Goal: Task Accomplishment & Management: Use online tool/utility

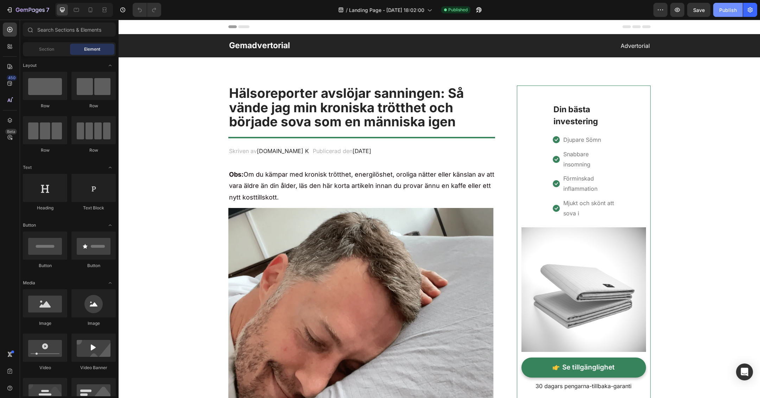
click at [730, 10] on div "Publish" at bounding box center [728, 9] width 18 height 7
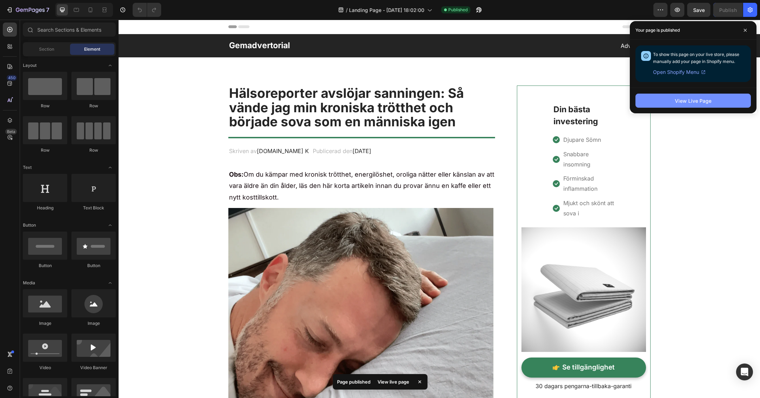
click at [665, 100] on button "View Live Page" at bounding box center [693, 101] width 115 height 14
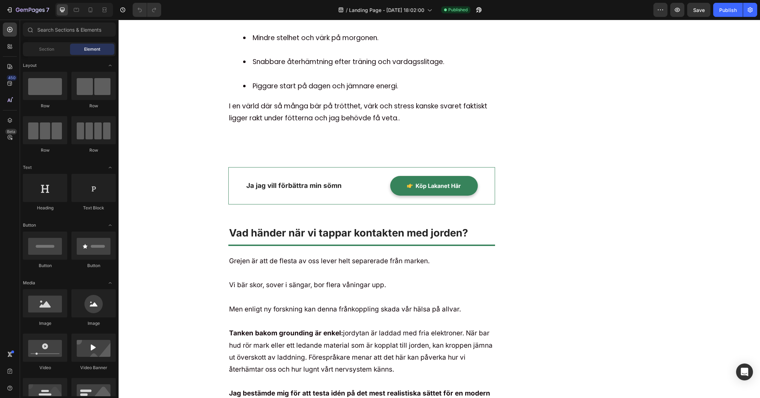
scroll to position [4509, 0]
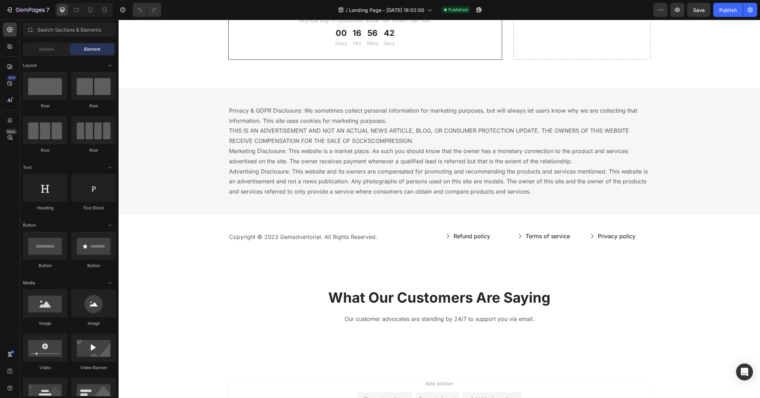
drag, startPoint x: 758, startPoint y: 245, endPoint x: 864, endPoint y: 397, distance: 184.7
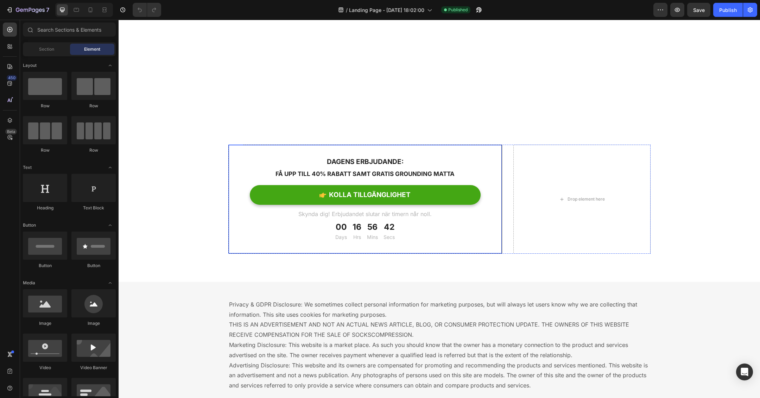
scroll to position [7400, 0]
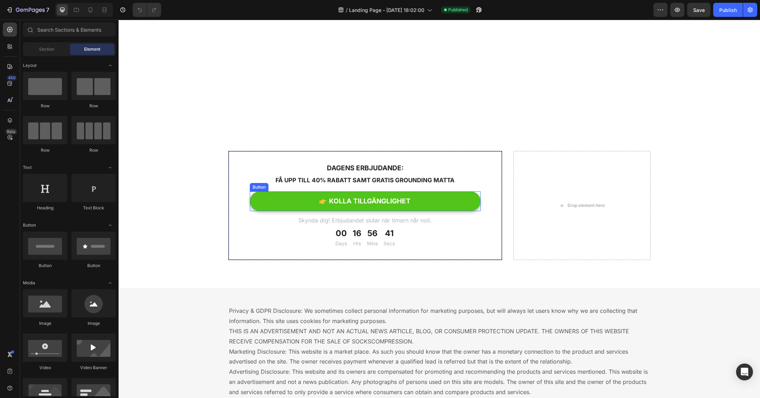
click at [417, 197] on link "KOLLA TILLGÄNGLIGHET" at bounding box center [365, 201] width 231 height 20
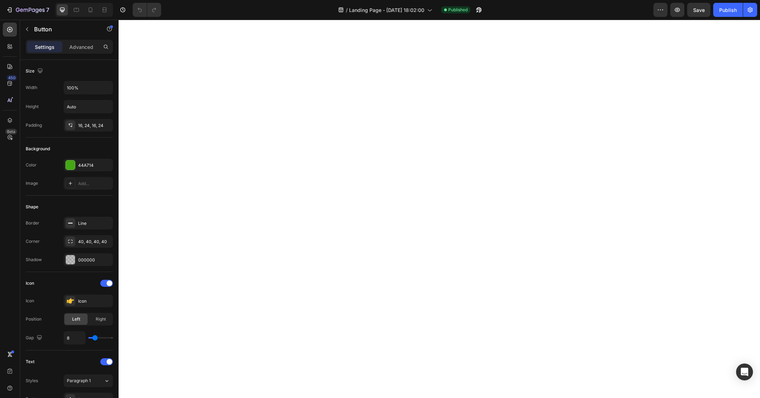
scroll to position [7085, 0]
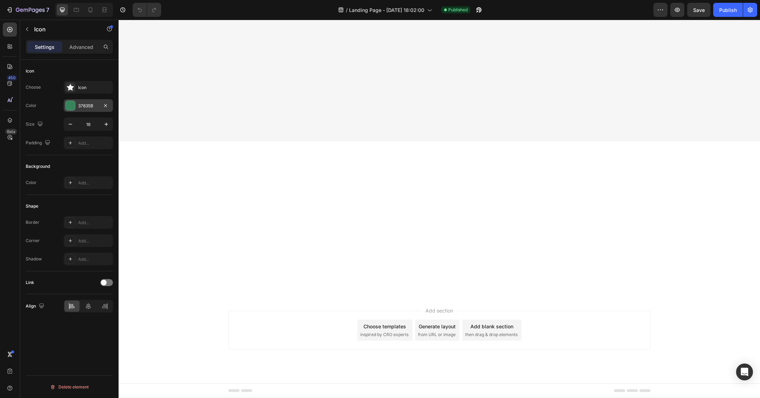
click at [84, 107] on div "37835B" at bounding box center [88, 106] width 20 height 6
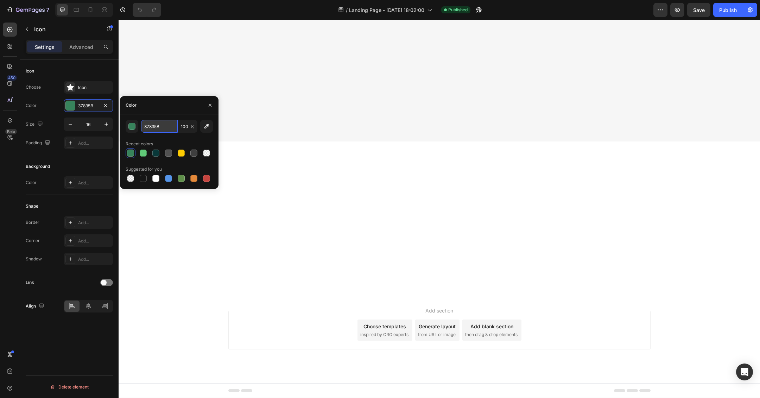
click at [149, 130] on input "37835B" at bounding box center [159, 126] width 37 height 13
click at [212, 107] on icon "button" at bounding box center [210, 105] width 6 height 6
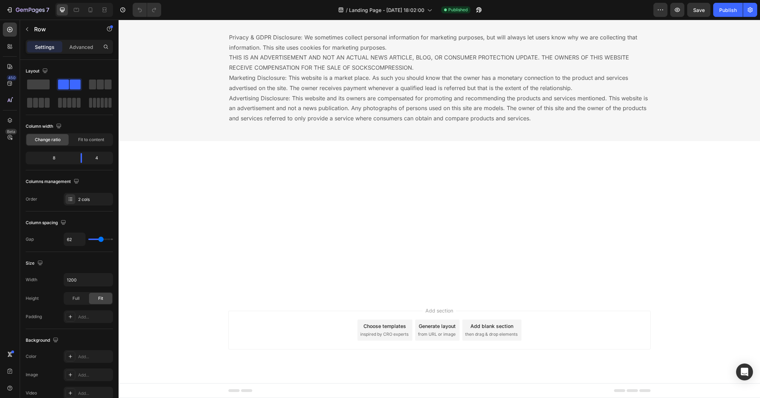
scroll to position [7569, 0]
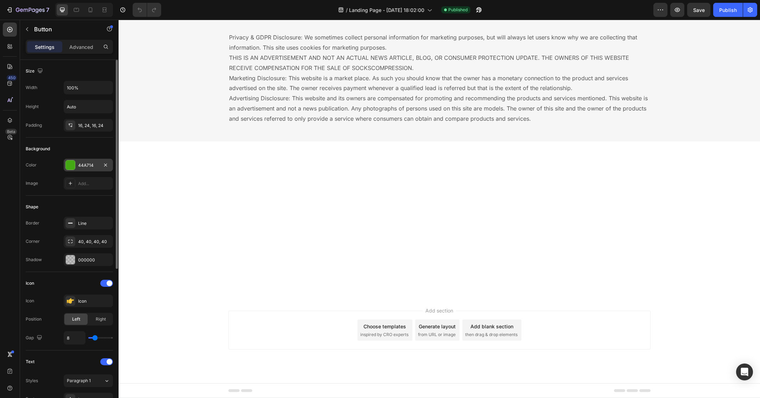
click at [92, 165] on div "44A714" at bounding box center [88, 165] width 20 height 6
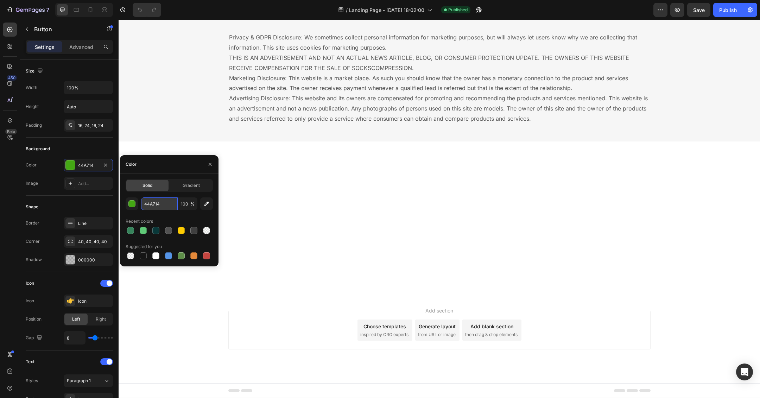
click at [160, 204] on input "44A714" at bounding box center [159, 203] width 37 height 13
paste input "37835B"
type input "37835B"
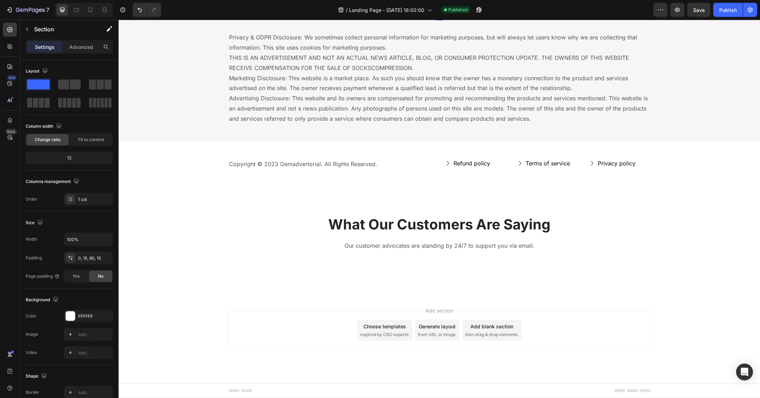
scroll to position [7587, 0]
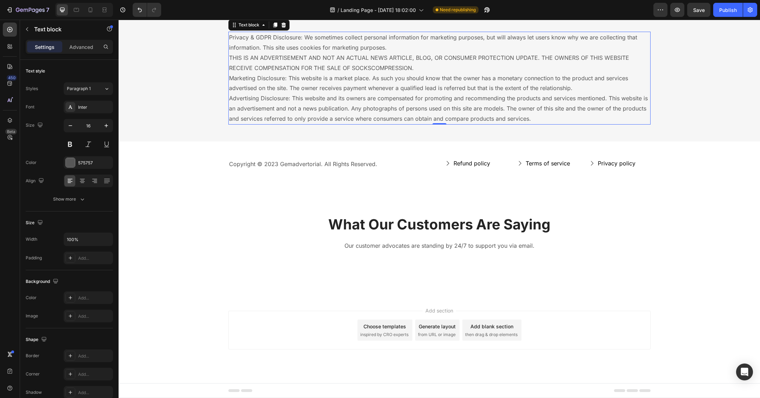
click at [354, 124] on p "Privacy & GDPR Disclosure: We sometimes collect personal information for market…" at bounding box center [439, 77] width 421 height 91
click at [282, 28] on icon at bounding box center [284, 25] width 6 height 6
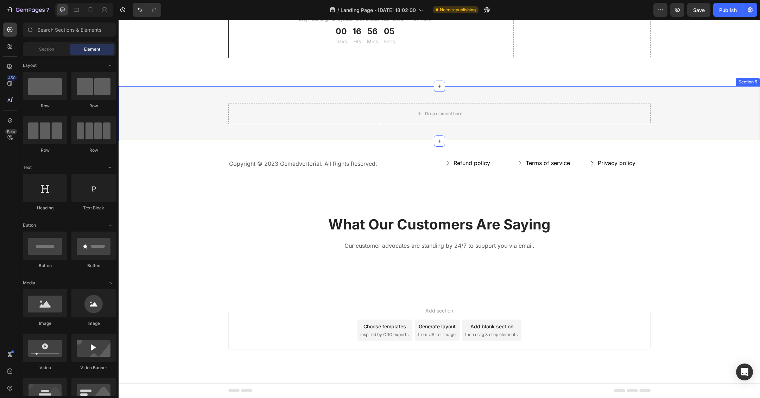
click at [280, 141] on div "Drop element here Row Section 5" at bounding box center [440, 113] width 642 height 55
click at [752, 82] on icon at bounding box center [754, 79] width 5 height 5
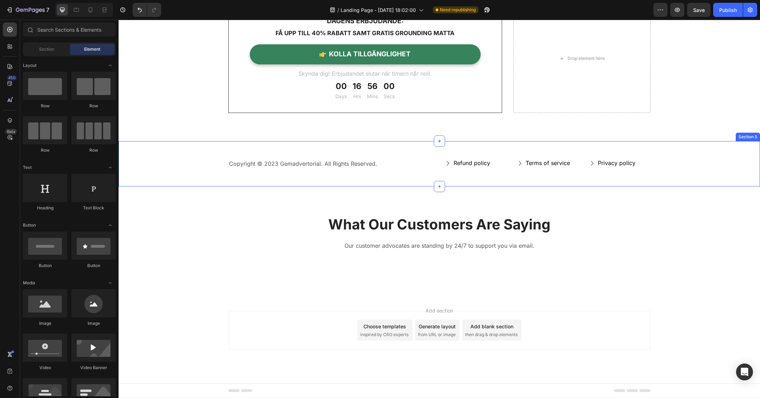
scroll to position [7813, 0]
click at [613, 223] on p "What Our Customers Are Saying" at bounding box center [439, 225] width 421 height 18
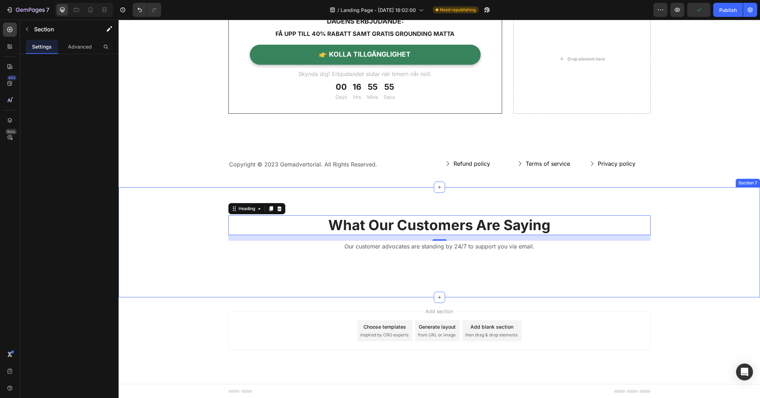
click at [332, 191] on div "What Our Customers Are Saying Heading 16 Our customer advocates are standing by…" at bounding box center [440, 242] width 642 height 110
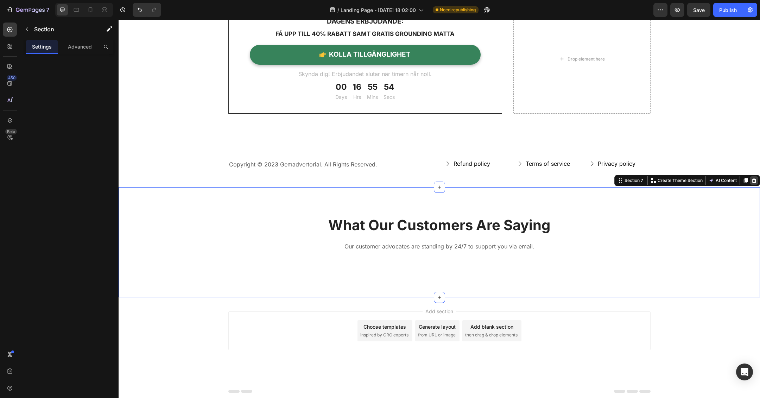
click at [750, 180] on div at bounding box center [754, 180] width 8 height 8
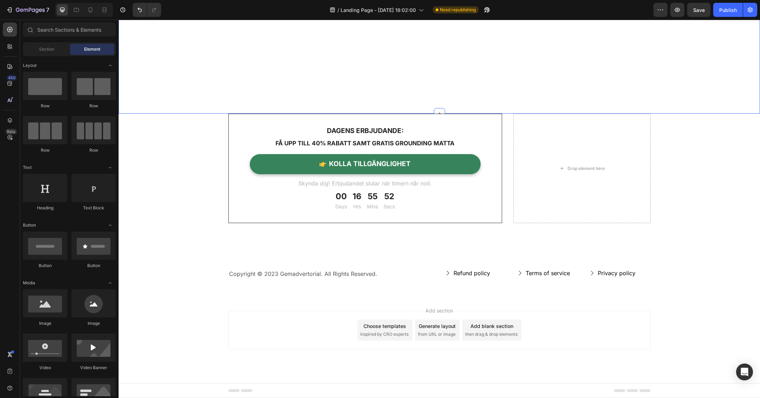
scroll to position [7527, 0]
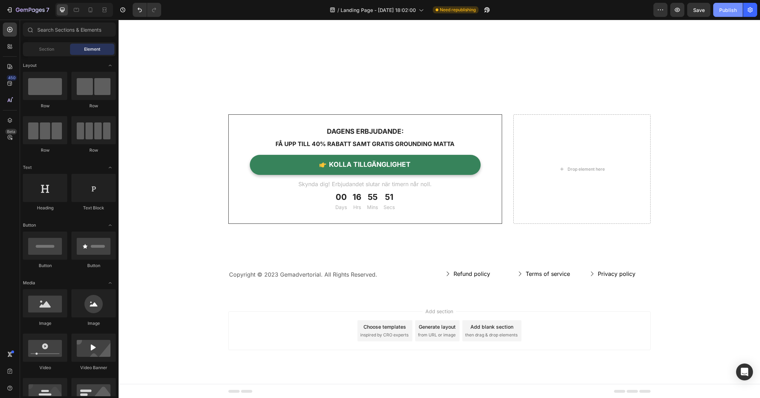
click at [727, 11] on div "Publish" at bounding box center [728, 9] width 18 height 7
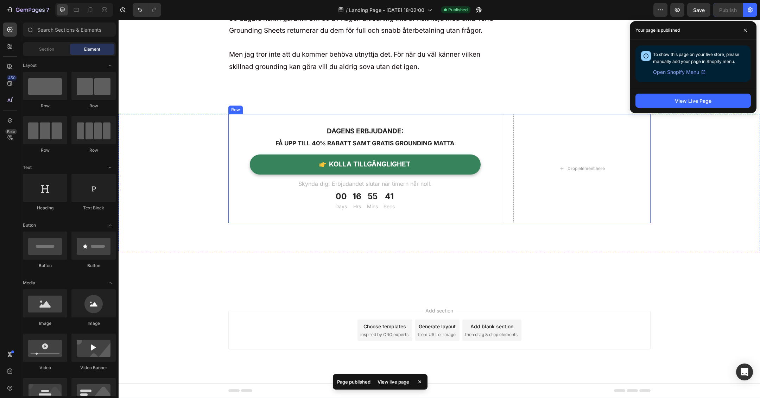
scroll to position [7276, 0]
click at [747, 32] on span at bounding box center [745, 30] width 11 height 11
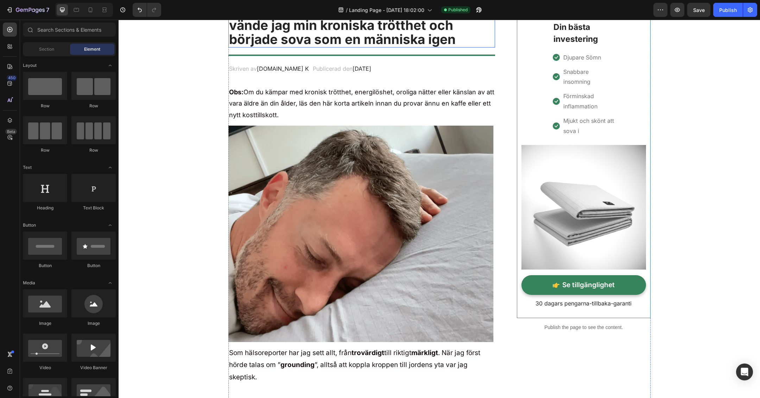
scroll to position [0, 0]
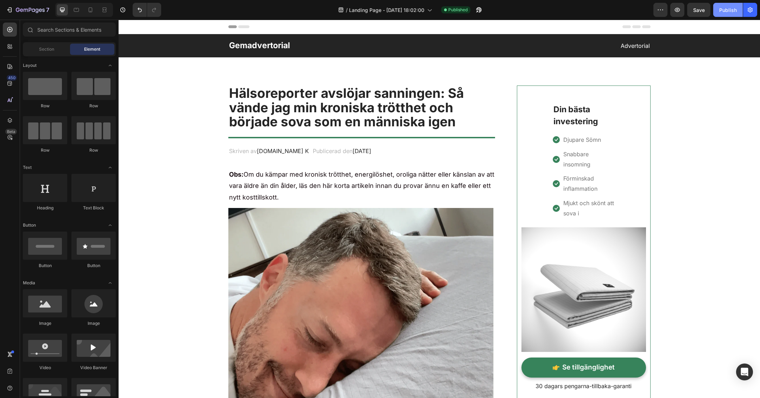
click at [723, 10] on div "Publish" at bounding box center [728, 9] width 18 height 7
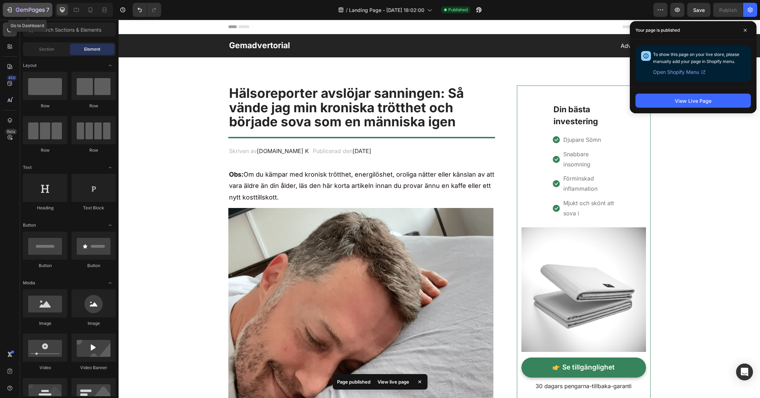
click at [12, 12] on icon "button" at bounding box center [9, 9] width 7 height 7
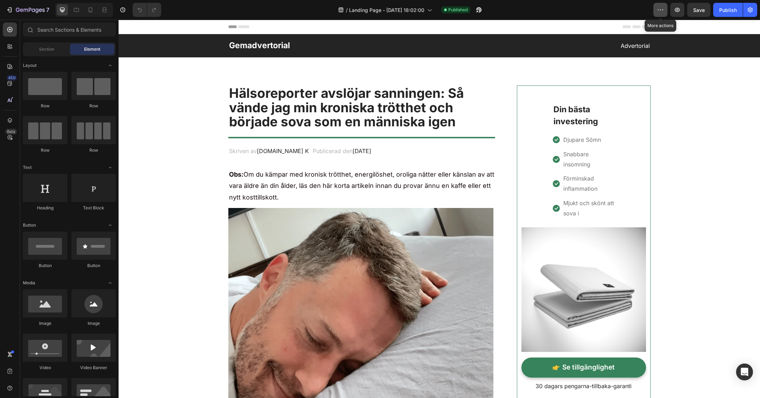
click at [656, 11] on button "button" at bounding box center [661, 10] width 14 height 14
click at [748, 11] on icon "button" at bounding box center [750, 9] width 7 height 7
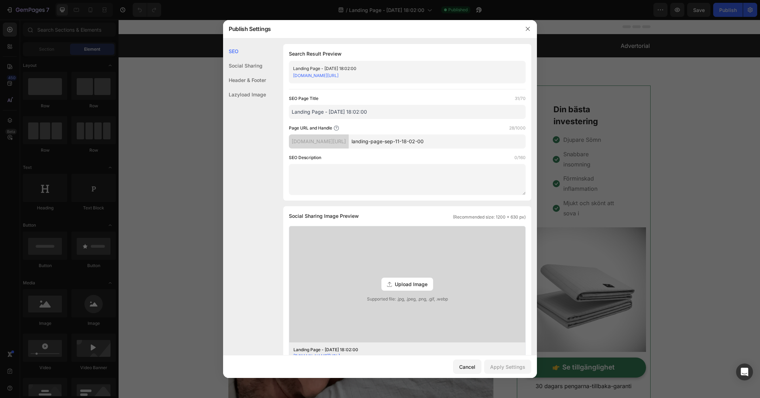
click at [339, 75] on link "djwh4r-wh.myshopify.com/pages/landing-page-sep-11-18-02-00" at bounding box center [315, 75] width 45 height 5
click at [250, 68] on div "Social Sharing" at bounding box center [244, 65] width 43 height 14
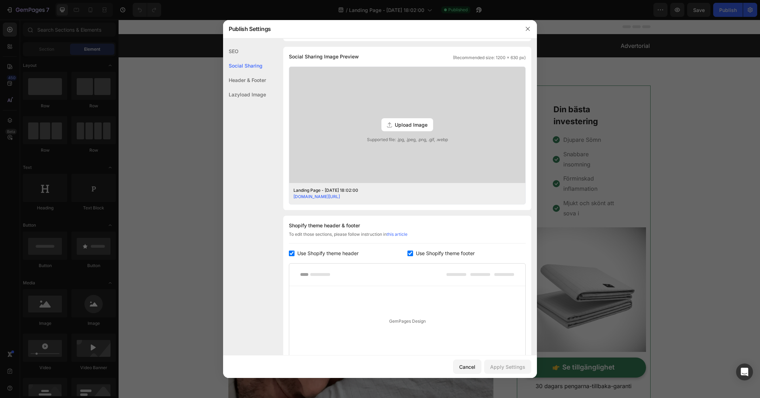
scroll to position [160, 0]
click at [234, 52] on div "SEO" at bounding box center [244, 51] width 43 height 14
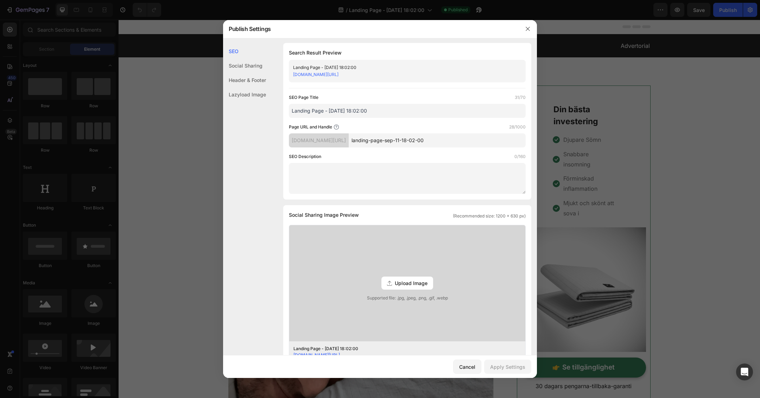
scroll to position [0, 0]
click at [315, 111] on input "Landing Page - [DATE] 18:02:00" at bounding box center [407, 112] width 237 height 14
click at [363, 111] on input "Landing Page - [DATE] 18:02:00" at bounding box center [407, 112] width 237 height 14
click at [382, 109] on input "Landing Page - [DATE] 18:02:00" at bounding box center [407, 112] width 237 height 14
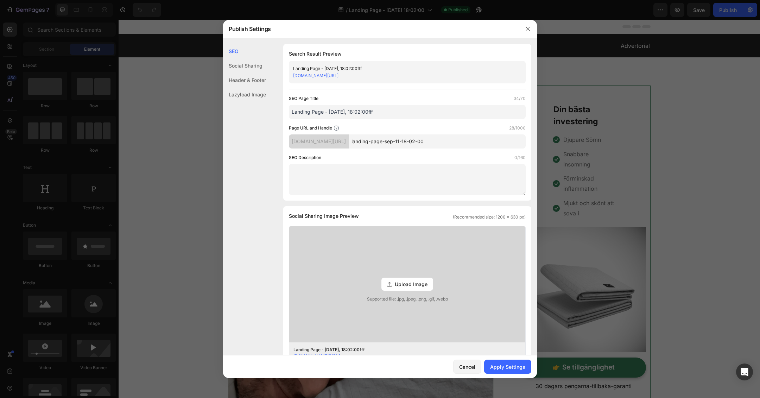
drag, startPoint x: 380, startPoint y: 109, endPoint x: 286, endPoint y: 113, distance: 93.7
click at [286, 113] on div "Search Result Preview Landing Page - Sep 11, 18:02:00fff djwh4r-wh.myshopify.co…" at bounding box center [407, 122] width 248 height 157
drag, startPoint x: 432, startPoint y: 25, endPoint x: 426, endPoint y: 53, distance: 29.1
click at [426, 53] on div "Publish Settings SEO Social Sharing Header & Footer Lazyload Image SEO Search R…" at bounding box center [380, 199] width 314 height 358
click at [320, 112] on input "Landing Page - Sep 11, 18:02:00fff" at bounding box center [407, 112] width 237 height 14
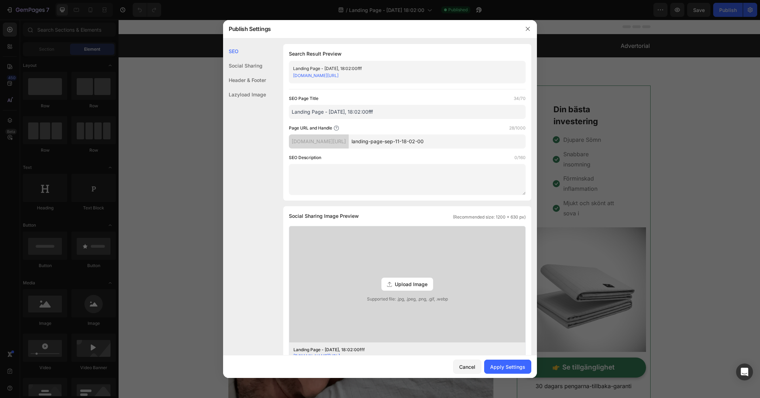
click at [320, 112] on input "Landing Page - Sep 11, 18:02:00fff" at bounding box center [407, 112] width 237 height 14
type input "Sanningen om kronisk trötthet"
click at [409, 89] on div "Search Result Preview Sanningen om kronisk trötthet djwh4r-wh.myshopify.com/pag…" at bounding box center [407, 122] width 248 height 157
drag, startPoint x: 377, startPoint y: 142, endPoint x: 463, endPoint y: 142, distance: 85.9
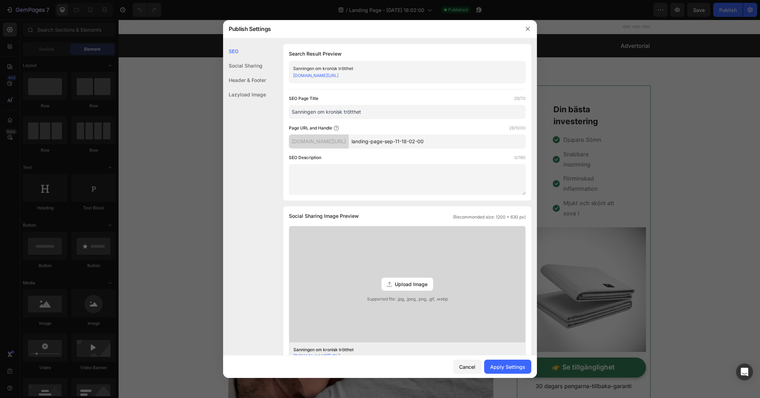
click at [463, 142] on input "landing-page-sep-11-18-02-00" at bounding box center [437, 141] width 177 height 14
type input "Halsoreporter_testar_grounding_lakan"
click at [371, 176] on textarea at bounding box center [407, 179] width 237 height 31
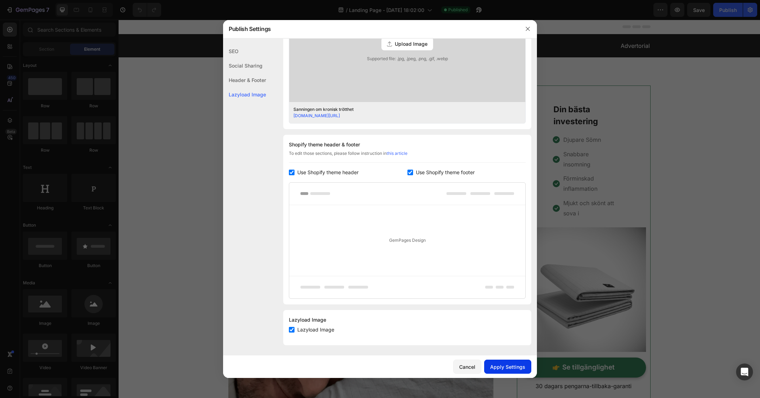
click at [502, 367] on div "Apply Settings" at bounding box center [507, 366] width 35 height 7
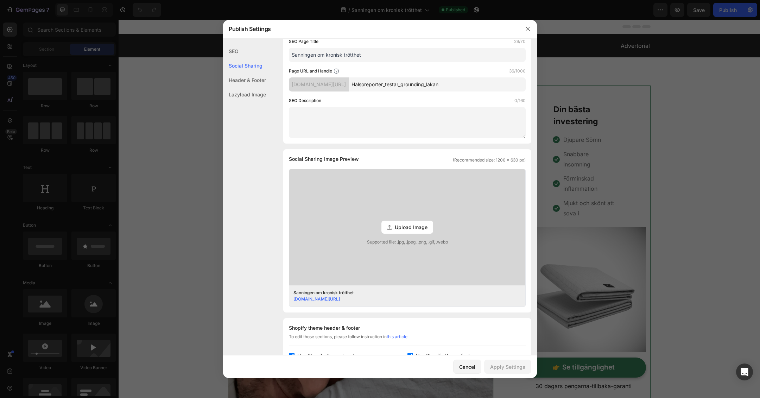
scroll to position [0, 0]
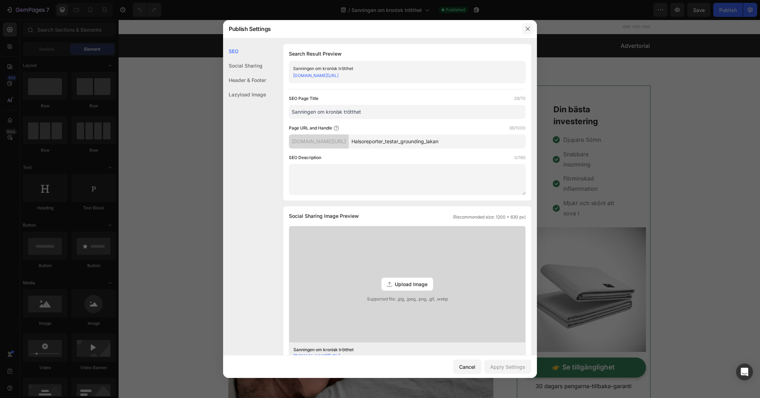
click at [528, 29] on icon "button" at bounding box center [528, 29] width 6 height 6
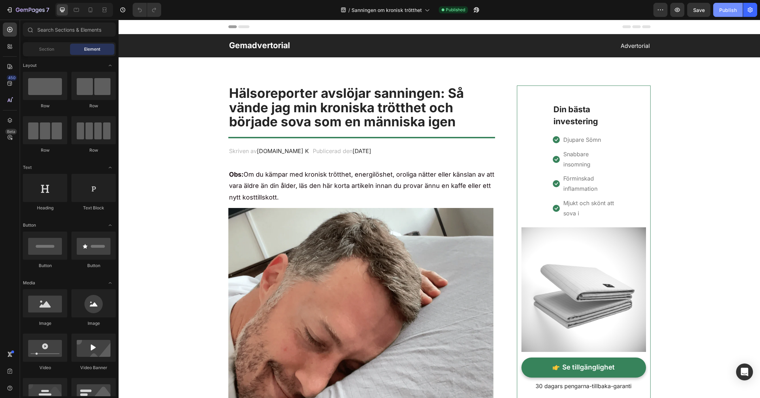
click at [731, 10] on div "Publish" at bounding box center [728, 9] width 18 height 7
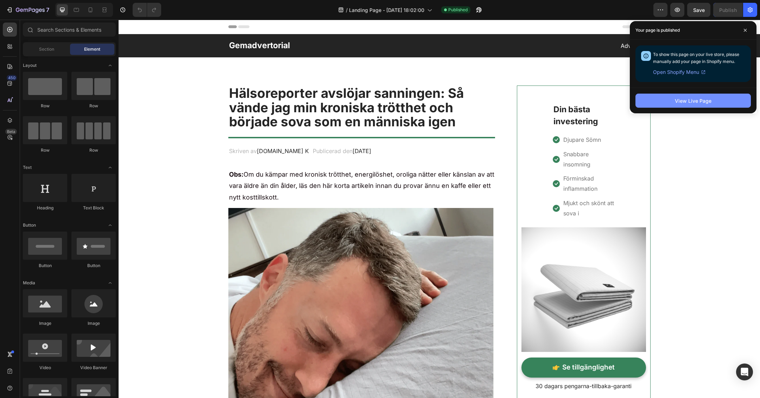
click at [706, 103] on div "View Live Page" at bounding box center [693, 100] width 37 height 7
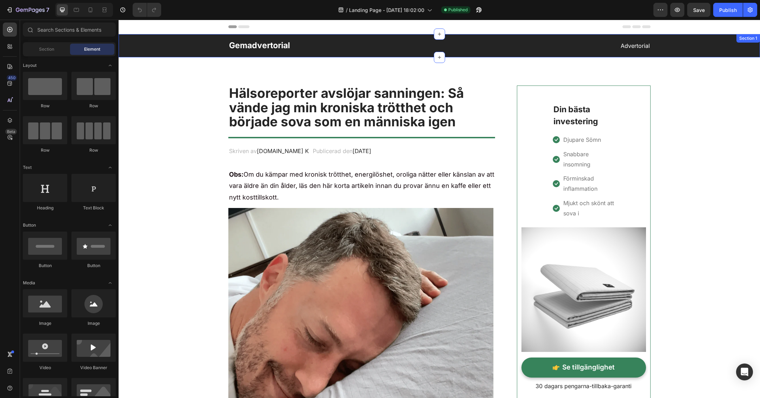
click at [333, 43] on p "Gemadvertorial" at bounding box center [334, 45] width 210 height 11
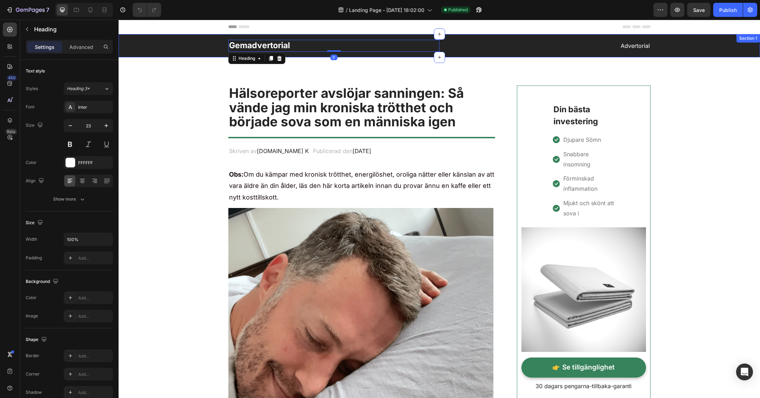
click at [210, 46] on div "Gemadvertorial Heading 0 Advertorial Text block Row" at bounding box center [439, 46] width 631 height 12
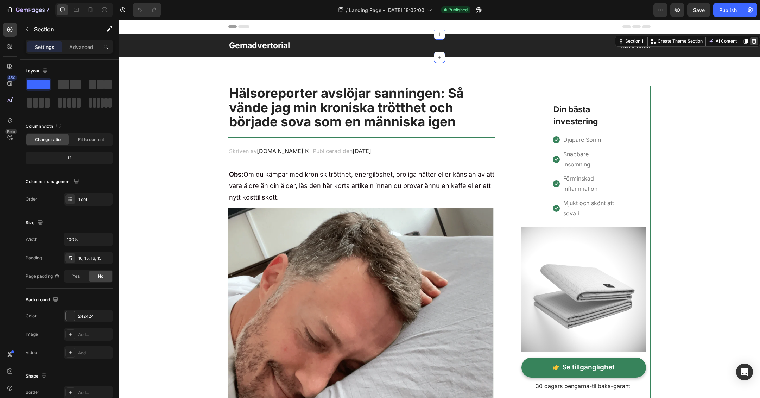
click at [751, 40] on icon at bounding box center [754, 41] width 6 height 6
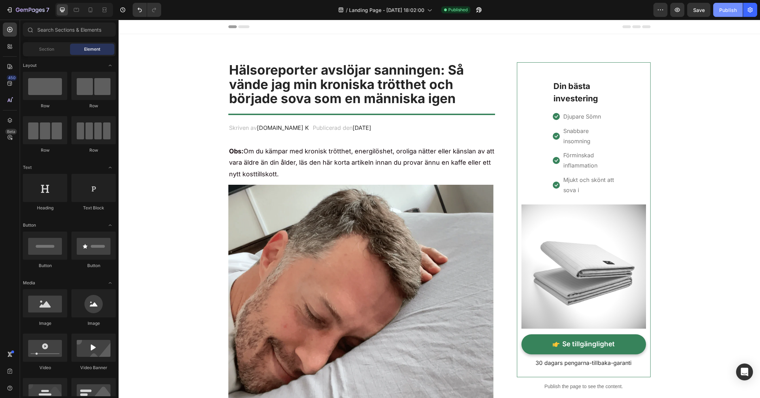
click at [734, 13] on div "Publish" at bounding box center [728, 9] width 18 height 7
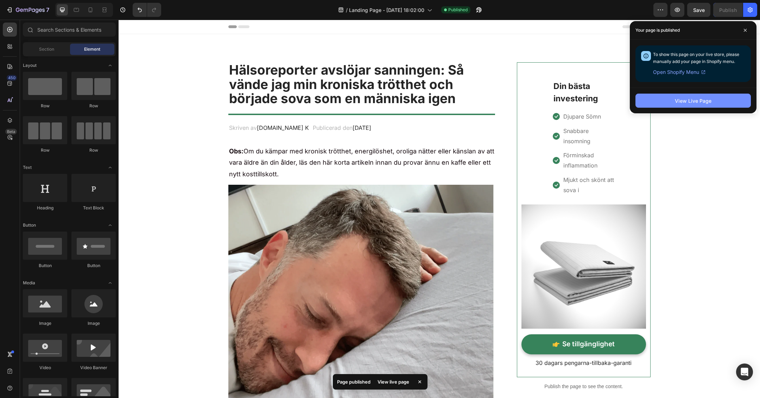
click at [690, 100] on div "View Live Page" at bounding box center [693, 100] width 37 height 7
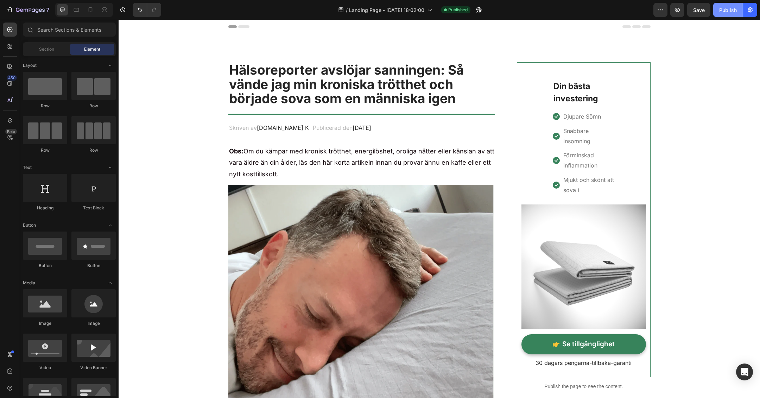
click at [733, 10] on div "Publish" at bounding box center [728, 9] width 18 height 7
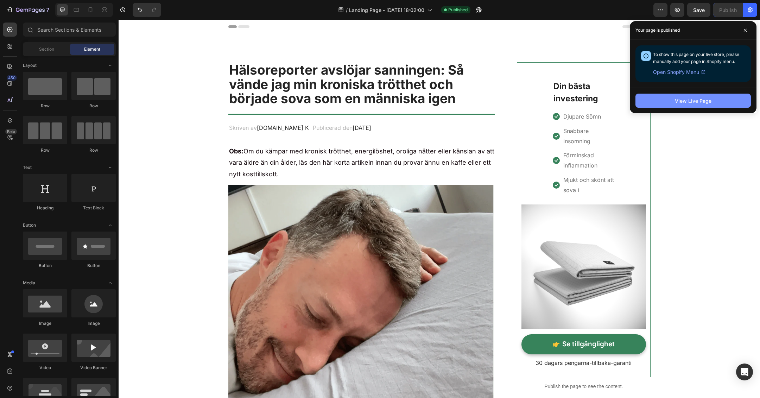
click at [696, 99] on div "View Live Page" at bounding box center [693, 100] width 37 height 7
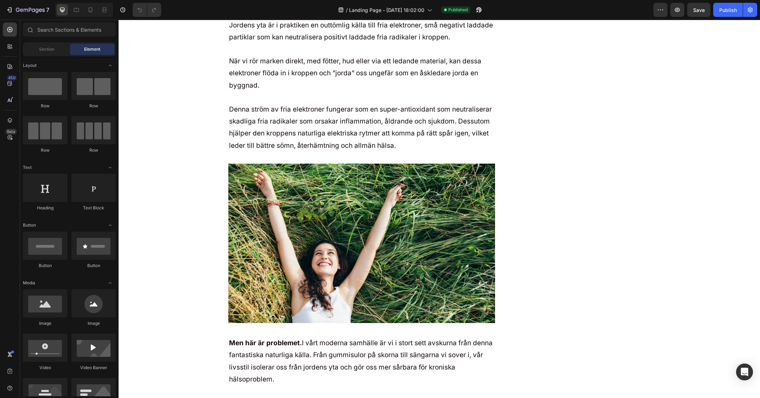
scroll to position [2112, 0]
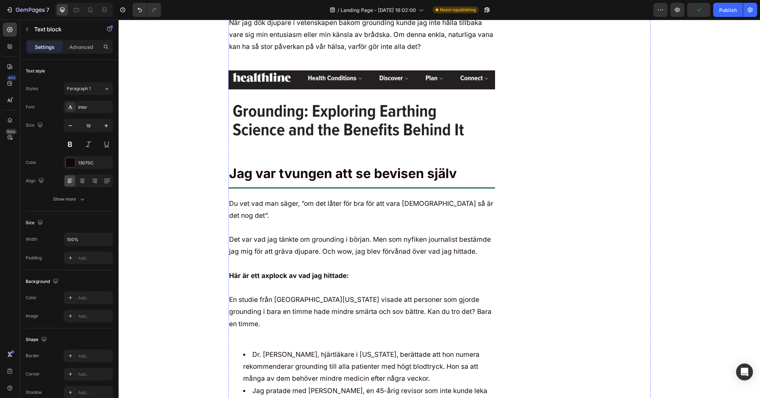
scroll to position [2743, 0]
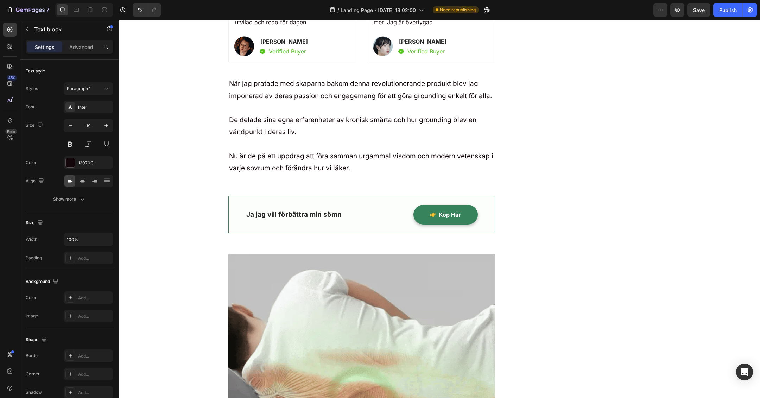
scroll to position [3924, 0]
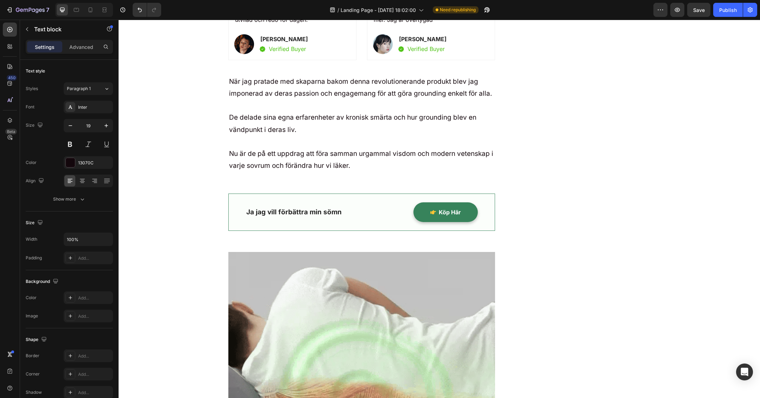
scroll to position [4005, 0]
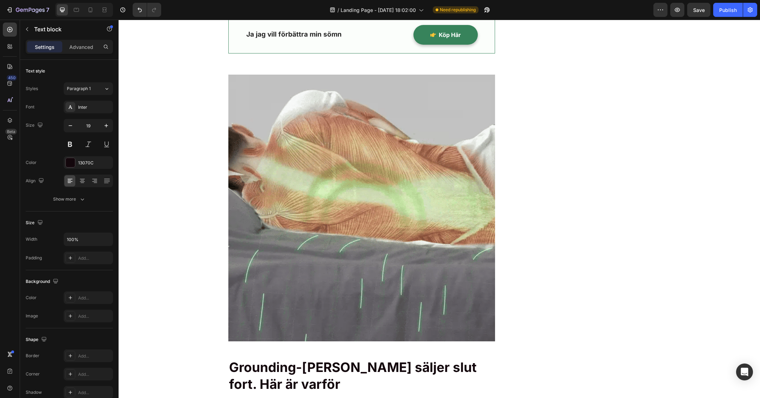
scroll to position [4331, 0]
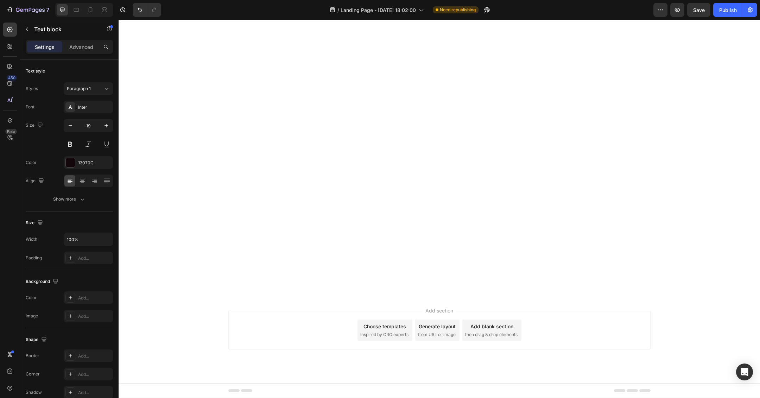
scroll to position [7133, 0]
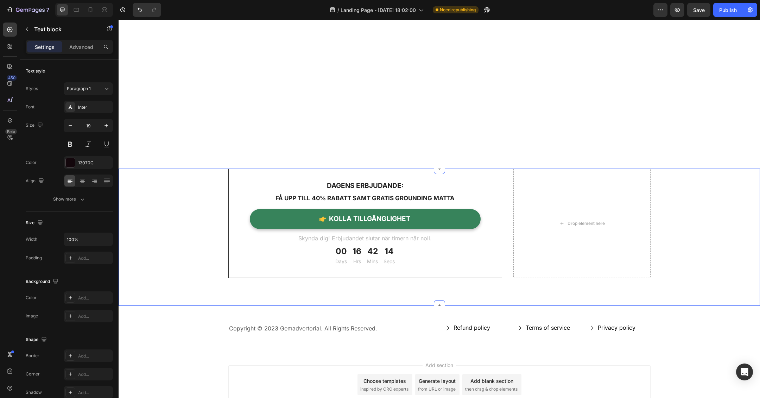
scroll to position [7672, 0]
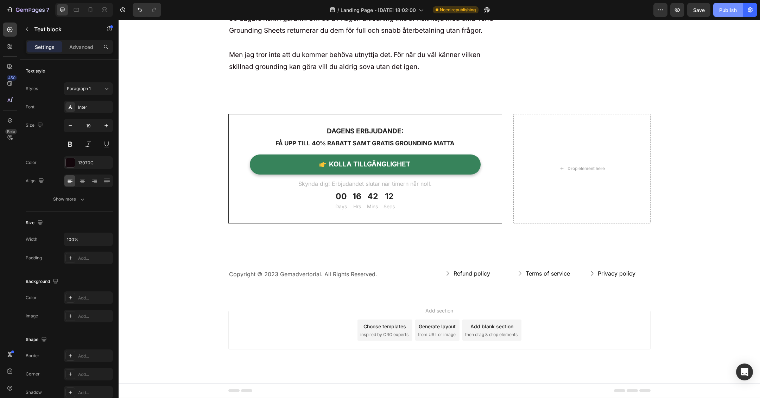
click at [718, 14] on button "Publish" at bounding box center [728, 10] width 30 height 14
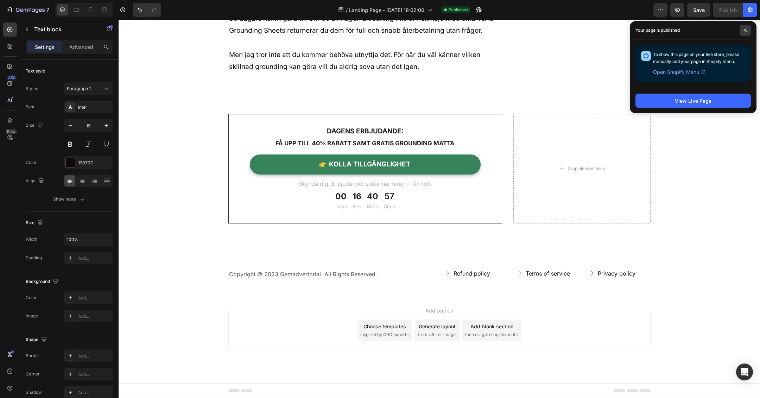
click at [744, 31] on icon at bounding box center [746, 31] width 4 height 4
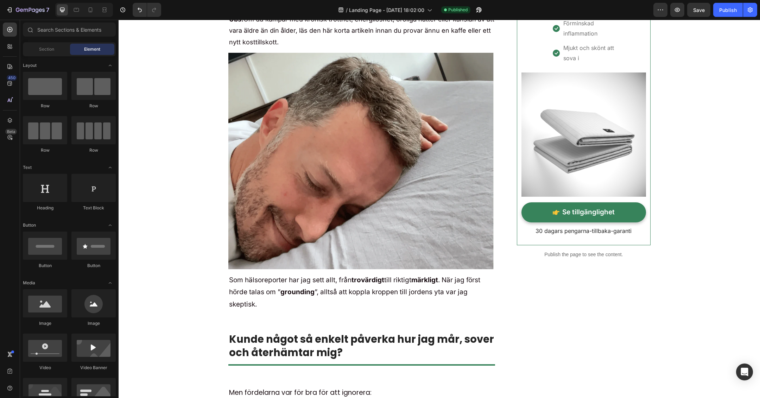
scroll to position [0, 0]
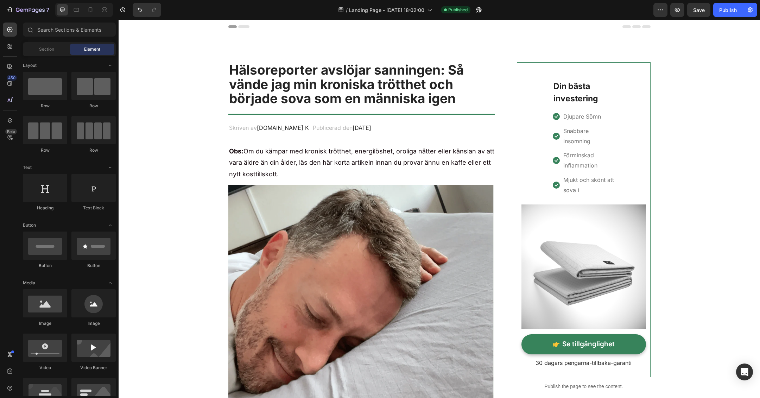
drag, startPoint x: 757, startPoint y: 389, endPoint x: 873, endPoint y: 37, distance: 370.7
click at [92, 13] on icon at bounding box center [90, 9] width 7 height 7
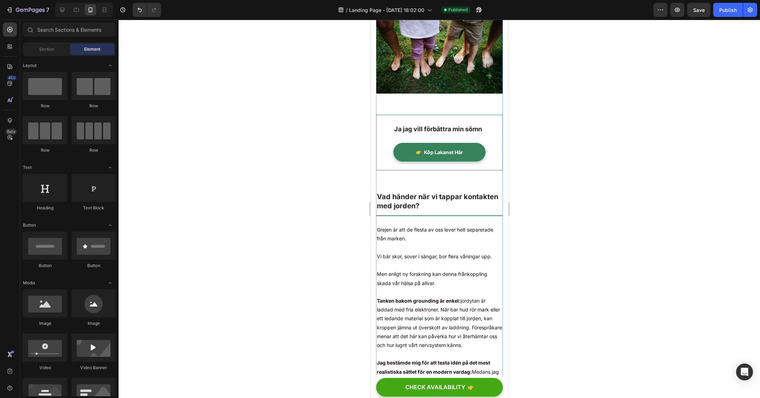
scroll to position [666, 0]
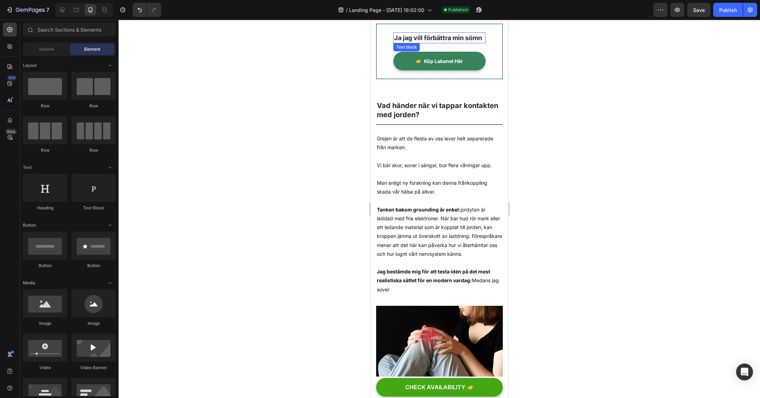
click at [412, 43] on p "Ja jag vill förbättra min sömn" at bounding box center [439, 38] width 91 height 10
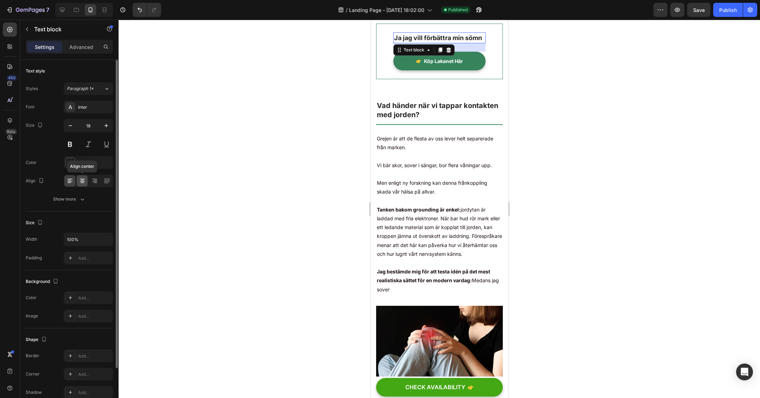
click at [82, 181] on icon at bounding box center [82, 180] width 7 height 7
click at [270, 82] on div at bounding box center [440, 209] width 642 height 378
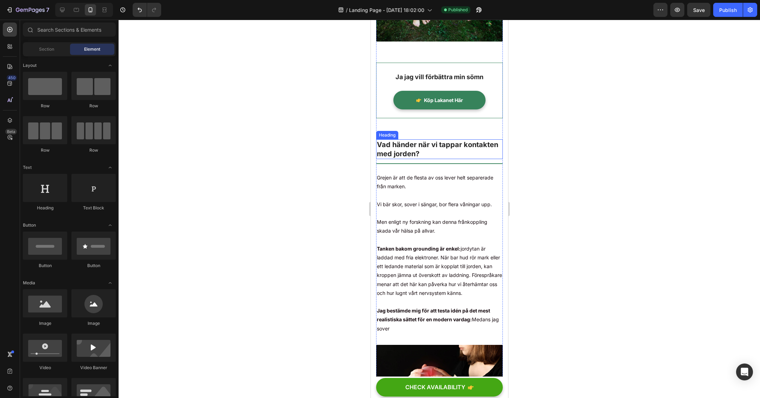
scroll to position [467, 0]
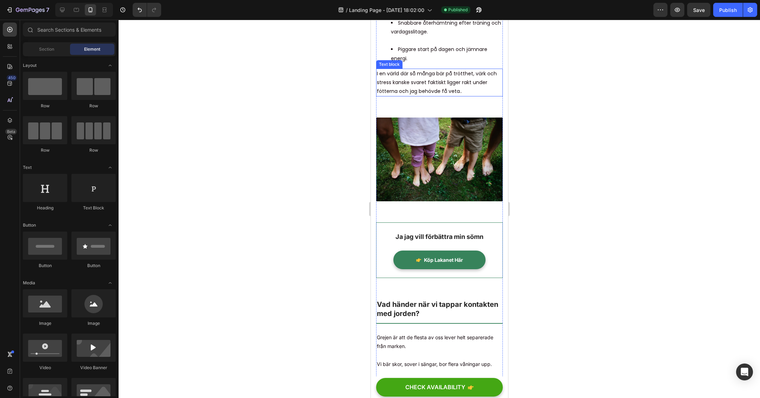
click at [452, 96] on p "I en värld där så många bär på trötthet, värk och stress kanske svaret faktiskt…" at bounding box center [439, 82] width 125 height 27
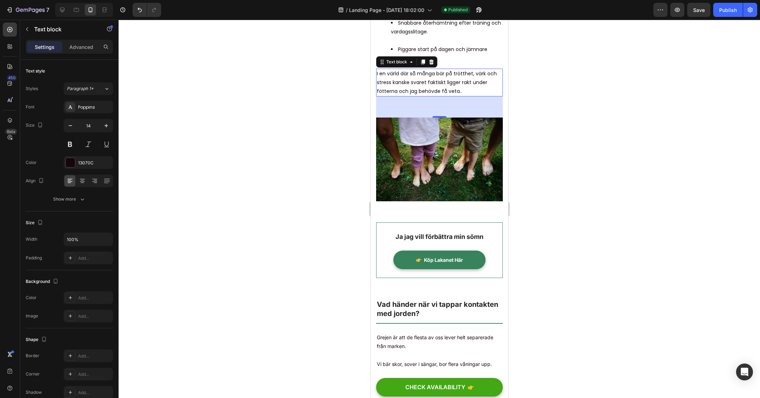
click at [248, 132] on div at bounding box center [440, 209] width 642 height 378
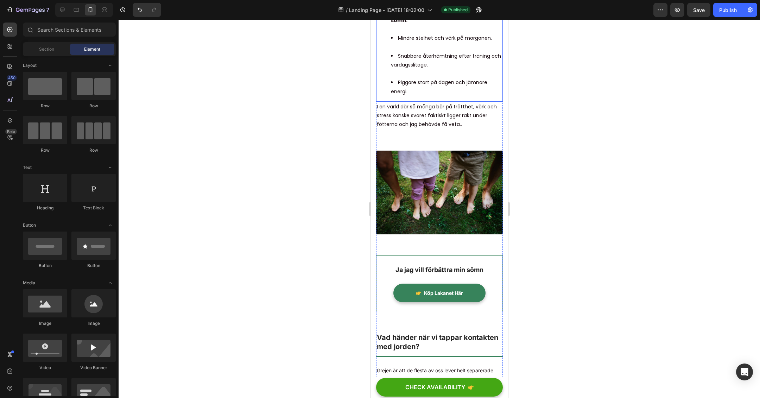
scroll to position [297, 0]
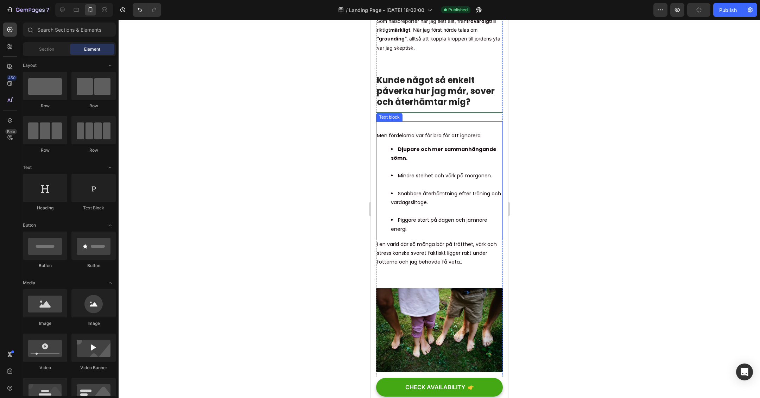
click at [429, 162] on strong "Djupare och mer sammanhängande sömn." at bounding box center [444, 154] width 106 height 16
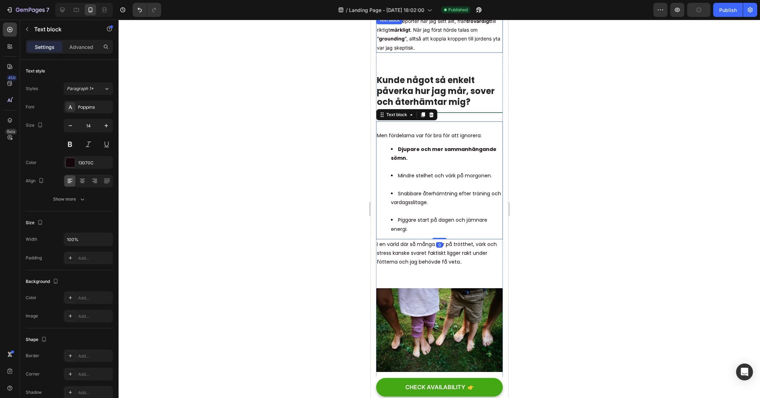
click at [408, 44] on p "Som hälsoreporter har jag sett allt, från trovärdigt till riktigt märkligt . Nä…" at bounding box center [439, 35] width 125 height 36
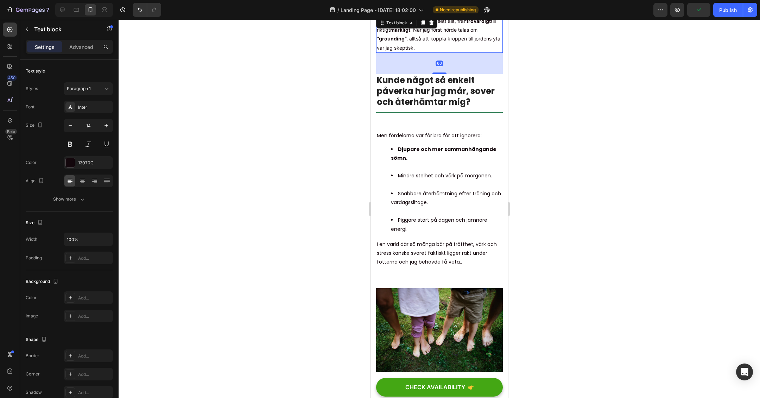
click at [288, 126] on div at bounding box center [440, 209] width 642 height 378
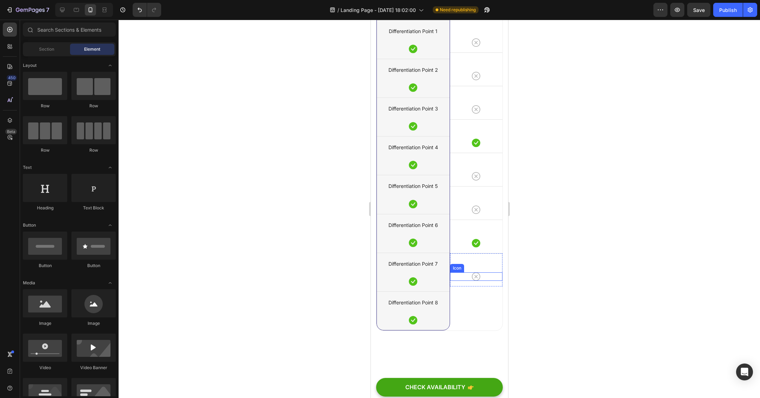
scroll to position [6542, 0]
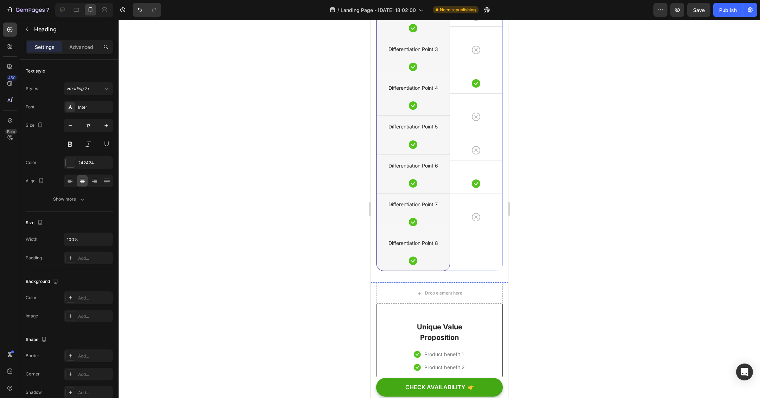
scroll to position [6751, 0]
click at [460, 271] on div "Your Brand Heading 0 Differentiation Point 1 Text block Icon Row Differentiatio…" at bounding box center [439, 107] width 127 height 349
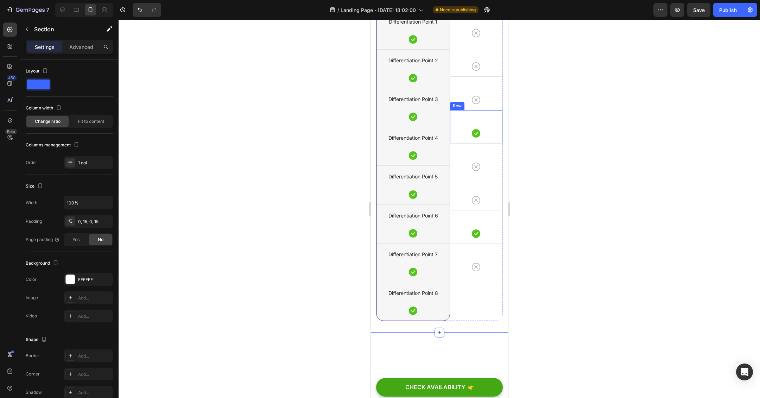
scroll to position [6432, 0]
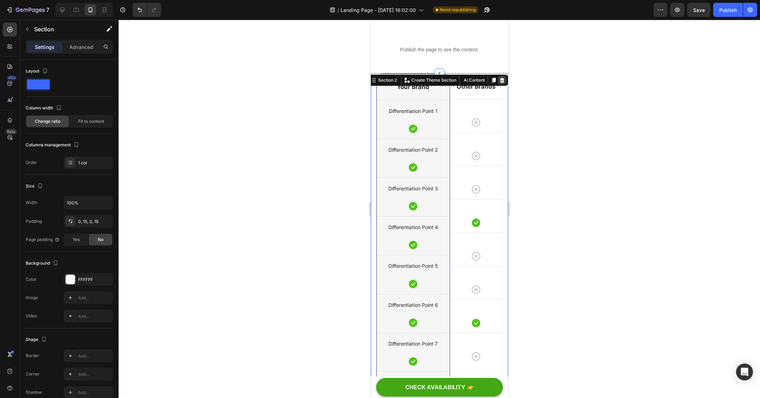
click at [498, 84] on div at bounding box center [502, 80] width 8 height 8
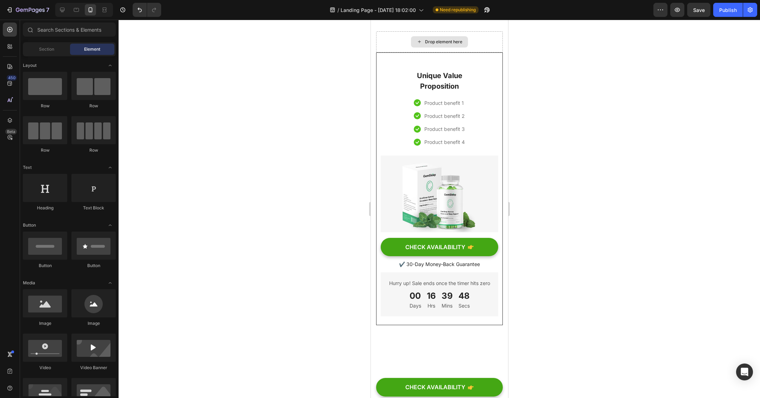
scroll to position [6518, 0]
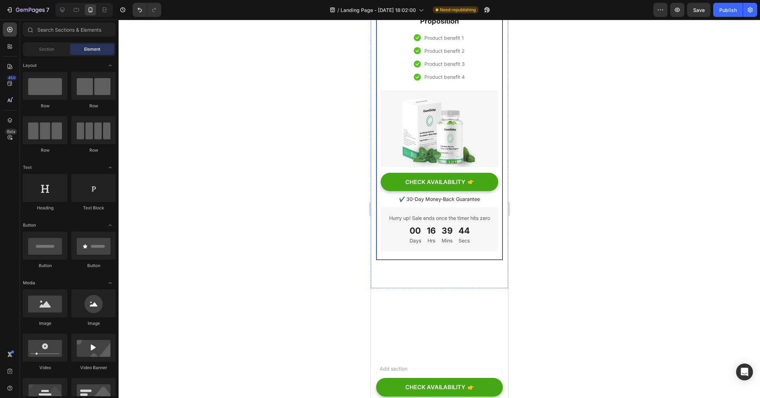
click at [396, 173] on div "Unique Value Proposition Heading Icon Product benefit 1 Text block Icon Product…" at bounding box center [439, 123] width 127 height 273
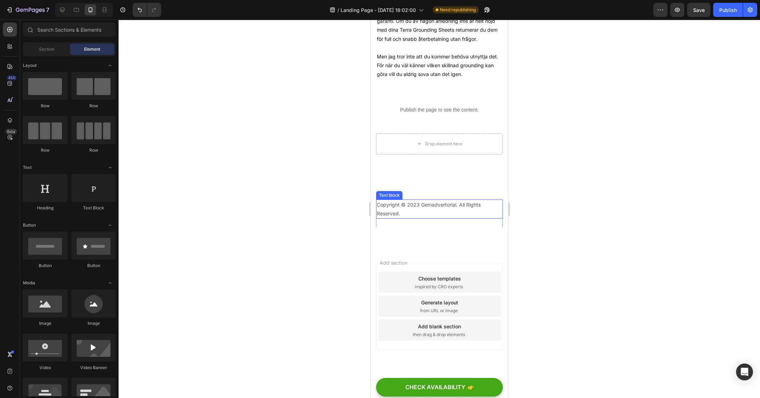
scroll to position [6551, 0]
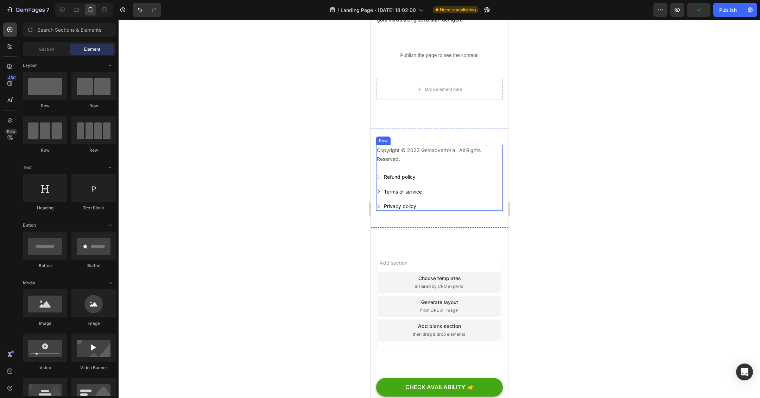
click at [442, 172] on div "Copyright © 2023 Gemadvertorial. All Rights Reserved. Text block" at bounding box center [439, 158] width 127 height 27
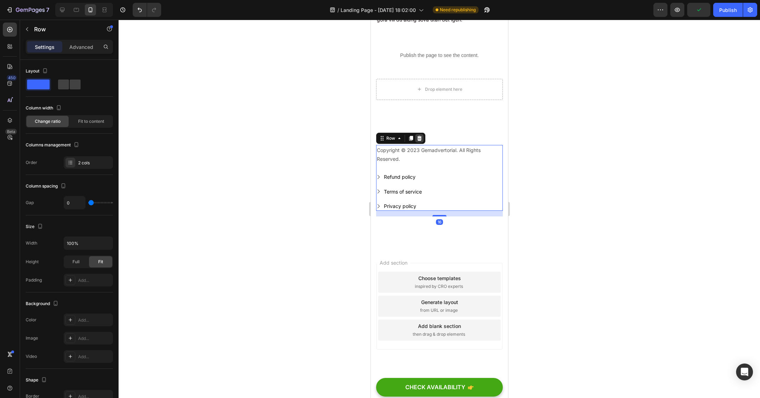
click at [418, 140] on icon at bounding box center [419, 138] width 5 height 5
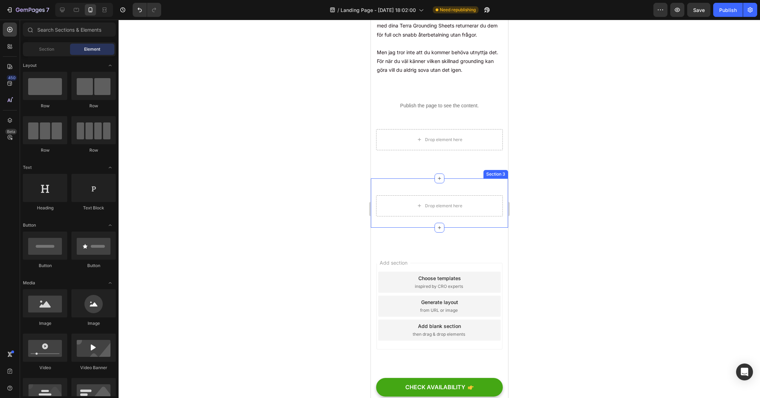
click at [450, 191] on div "Drop element here Section 3" at bounding box center [439, 202] width 137 height 49
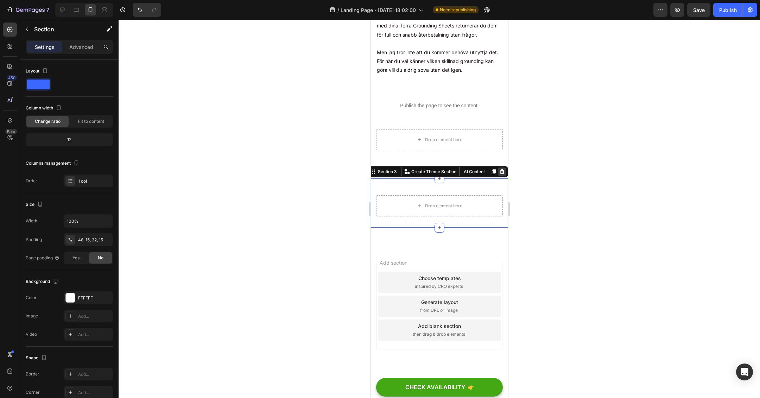
click at [500, 174] on icon at bounding box center [502, 171] width 5 height 5
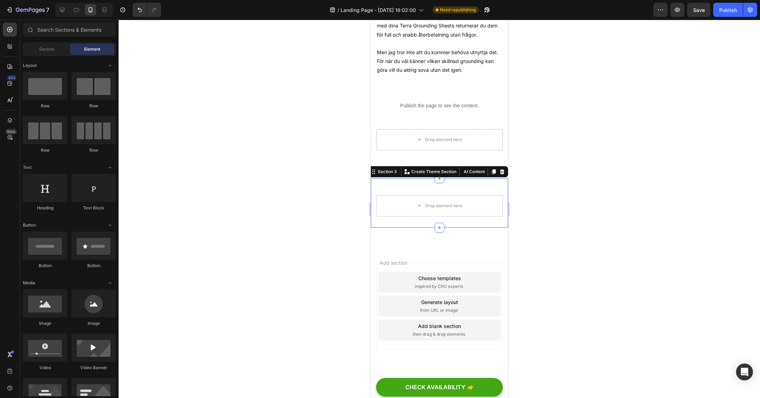
scroll to position [6485, 0]
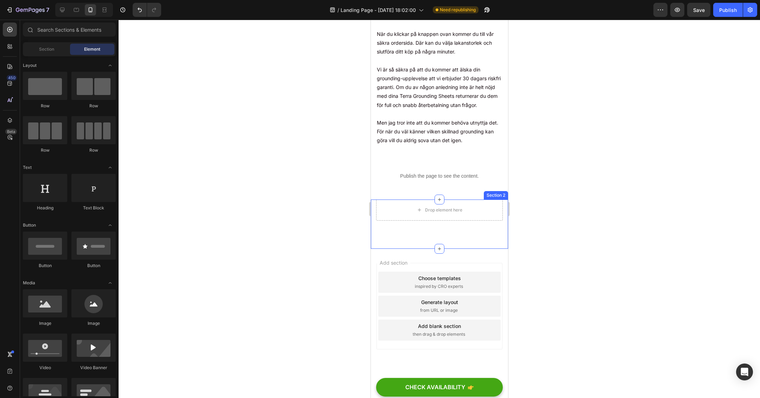
click at [450, 224] on div "Drop element here Section 2" at bounding box center [439, 224] width 137 height 49
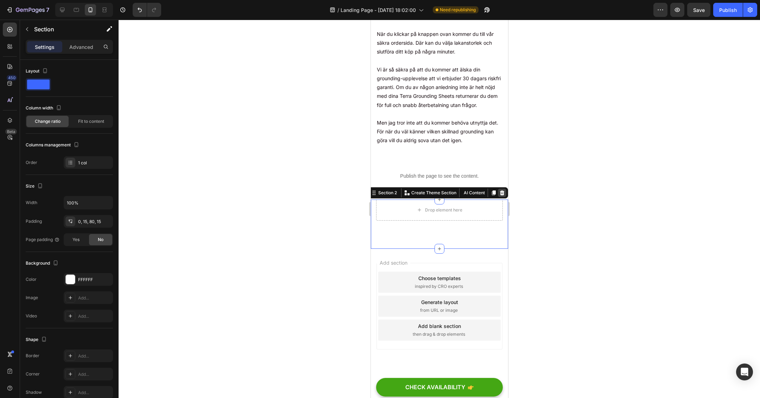
click at [500, 192] on icon at bounding box center [502, 192] width 5 height 5
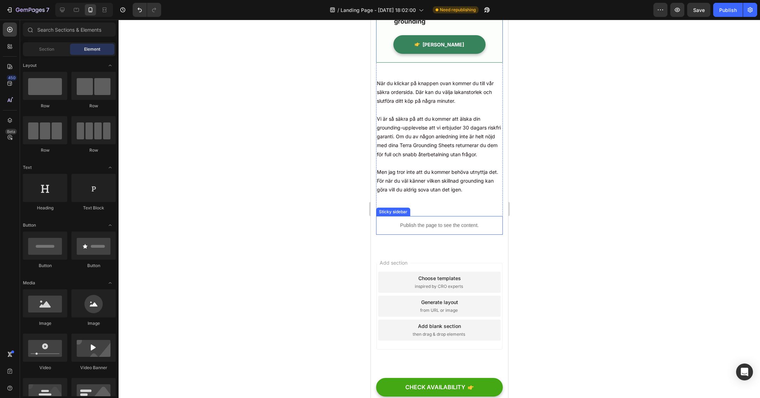
click at [474, 229] on p "Publish the page to see the content." at bounding box center [439, 225] width 127 height 7
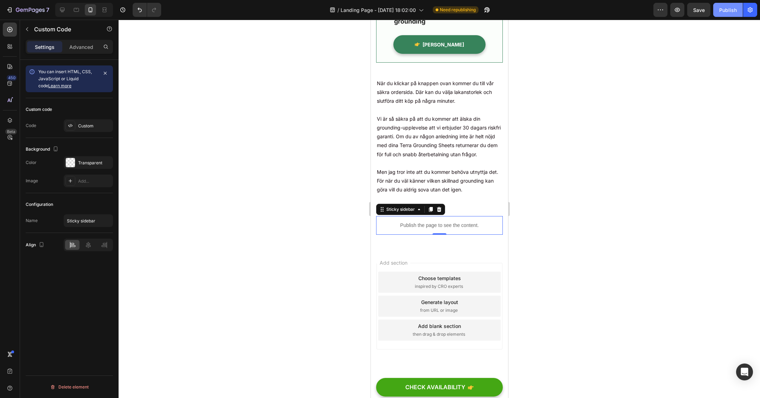
click at [727, 10] on div "Publish" at bounding box center [728, 9] width 18 height 7
click at [468, 387] on icon "CHECK AVAILABILITY" at bounding box center [471, 387] width 6 height 4
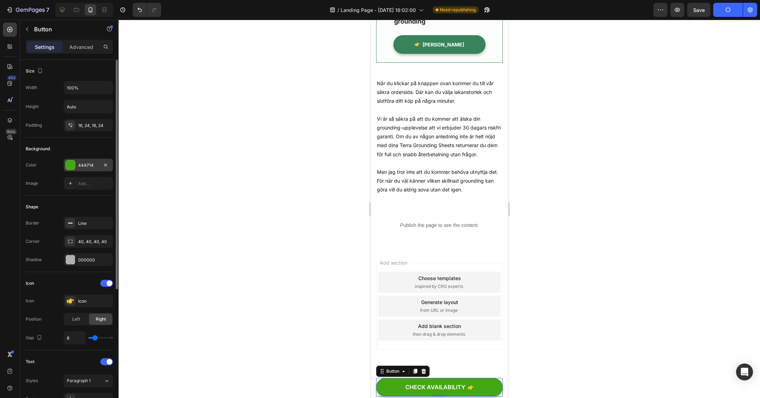
click at [83, 162] on div "44A714" at bounding box center [88, 165] width 20 height 6
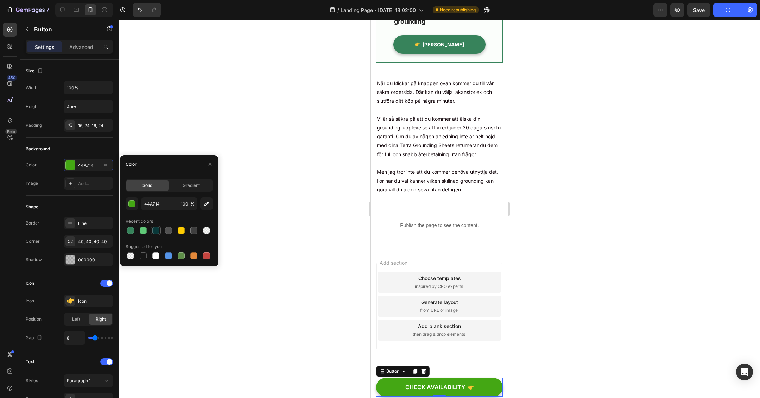
click at [155, 229] on div at bounding box center [155, 230] width 7 height 7
click at [130, 231] on div at bounding box center [130, 230] width 7 height 7
type input "37835B"
click at [226, 134] on div at bounding box center [440, 209] width 642 height 378
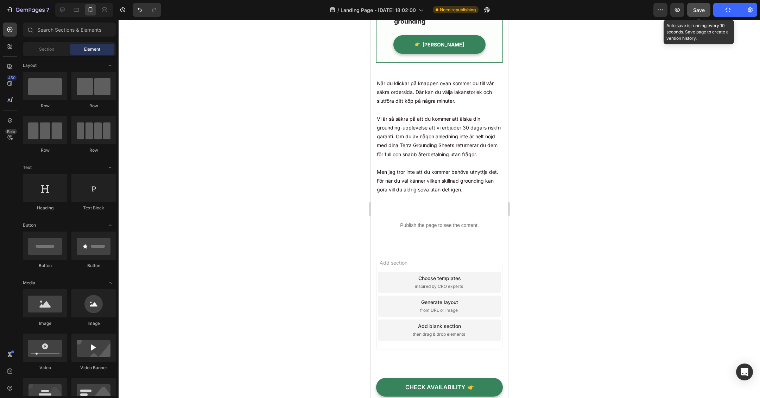
click at [701, 7] on span "Save" at bounding box center [699, 10] width 12 height 6
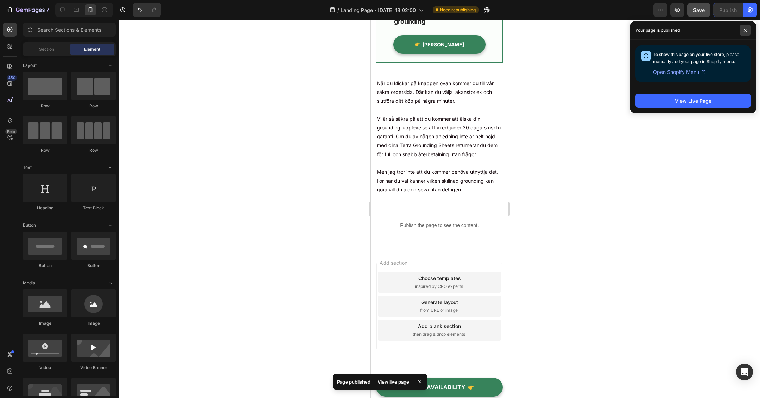
click at [748, 28] on span at bounding box center [745, 30] width 11 height 11
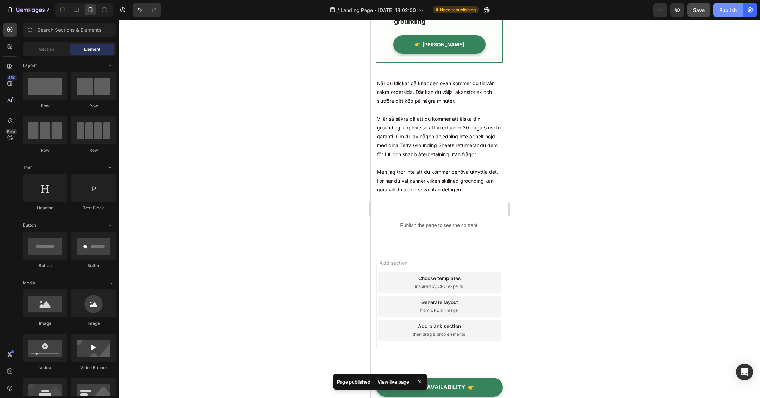
click at [731, 11] on div "Publish" at bounding box center [728, 9] width 18 height 7
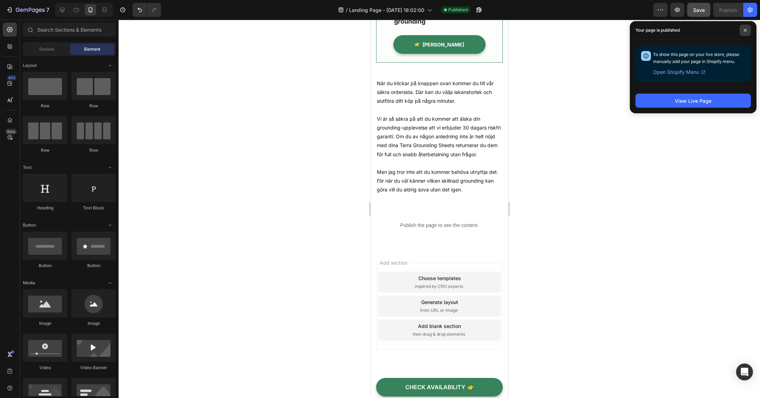
click at [747, 29] on icon at bounding box center [745, 30] width 3 height 3
